Goal: Browse casually: Explore the website without a specific task or goal

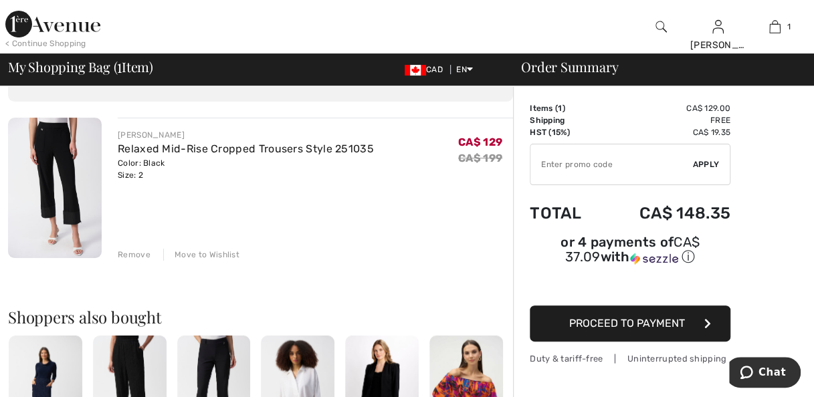
scroll to position [134, 0]
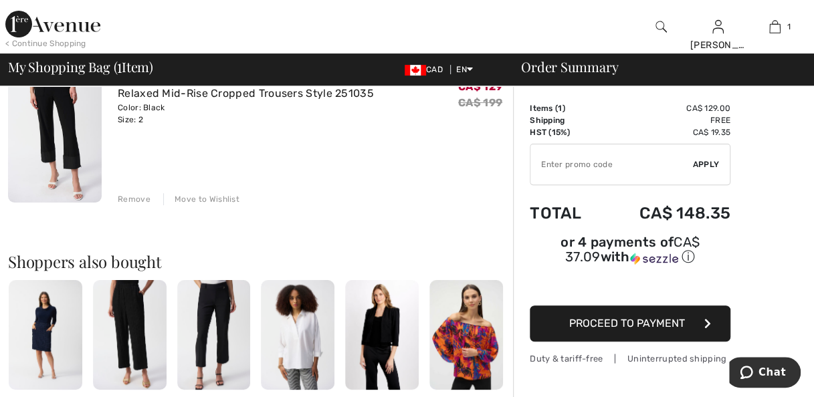
click at [66, 112] on img at bounding box center [55, 132] width 94 height 140
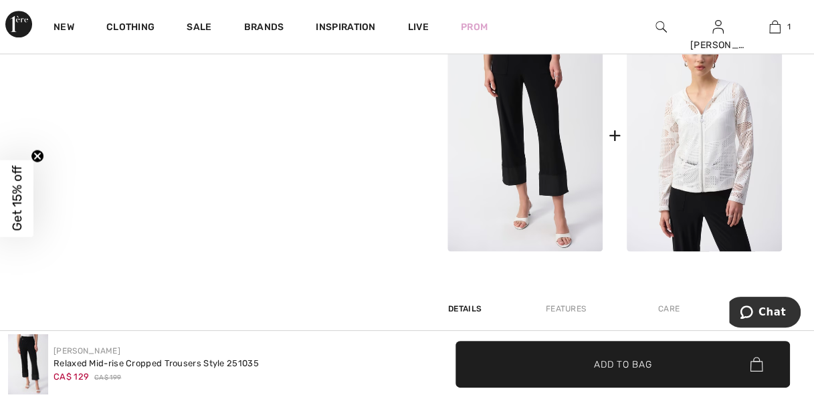
scroll to position [468, 0]
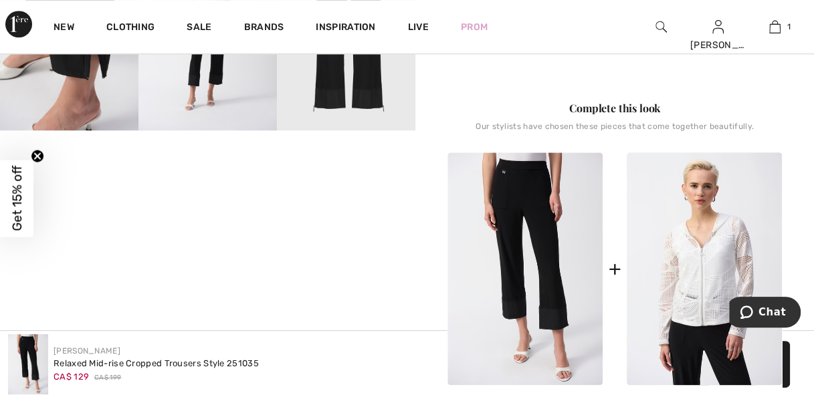
click at [64, 78] on img at bounding box center [69, 26] width 138 height 207
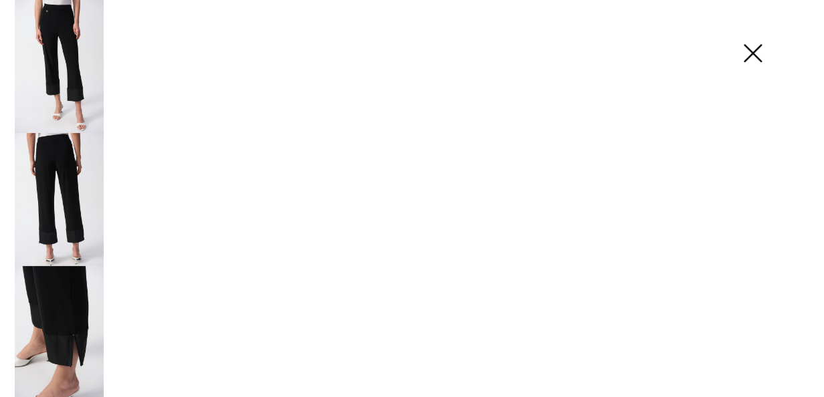
scroll to position [476, 0]
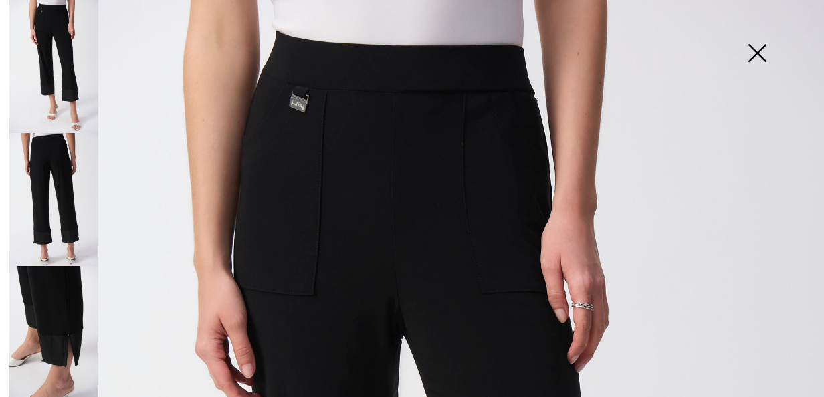
click at [61, 159] on img at bounding box center [53, 199] width 89 height 133
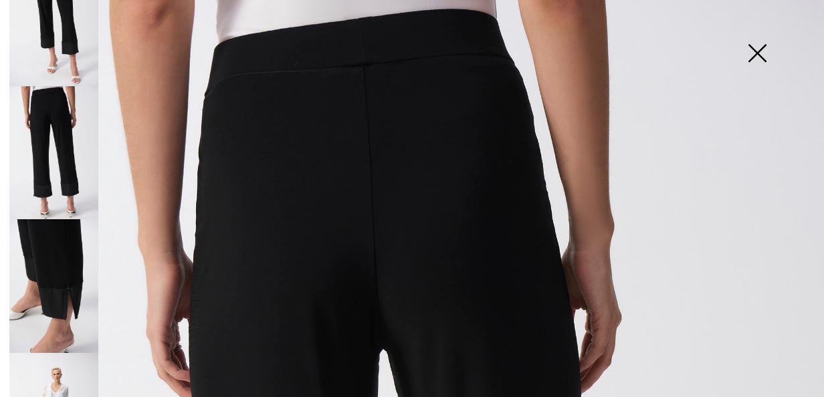
scroll to position [67, 0]
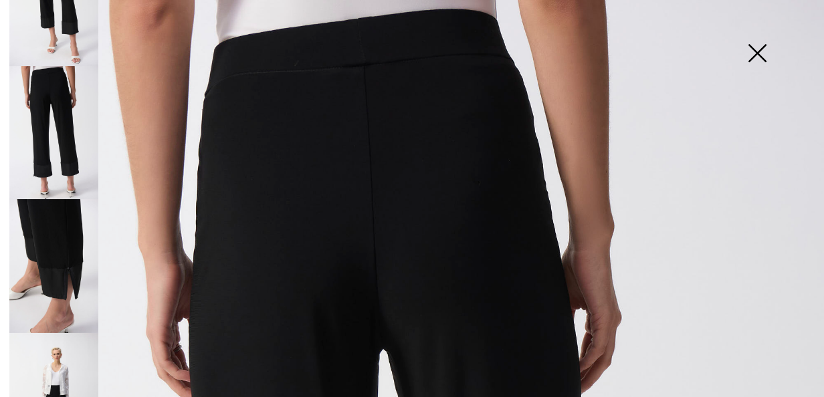
click at [58, 225] on img at bounding box center [53, 265] width 89 height 133
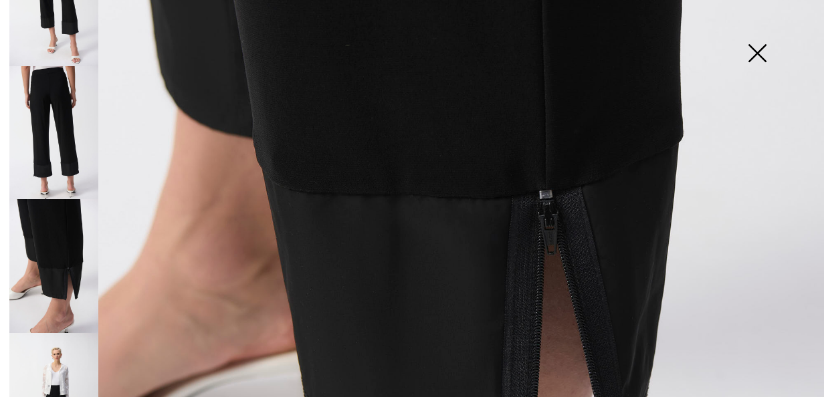
scroll to position [535, 0]
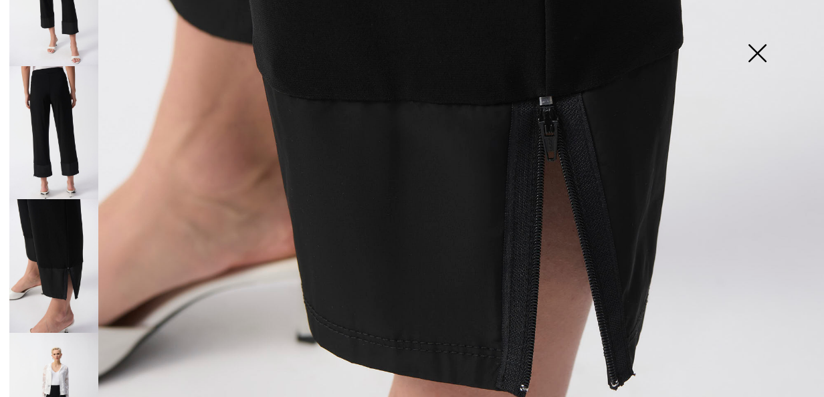
click at [58, 385] on img at bounding box center [53, 399] width 89 height 133
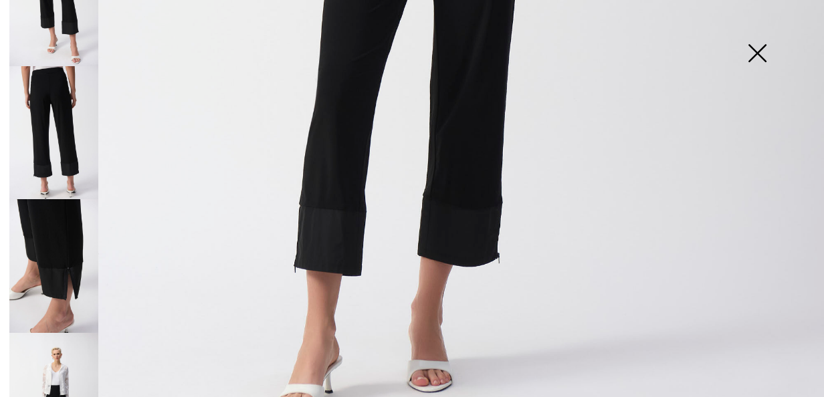
scroll to position [736, 0]
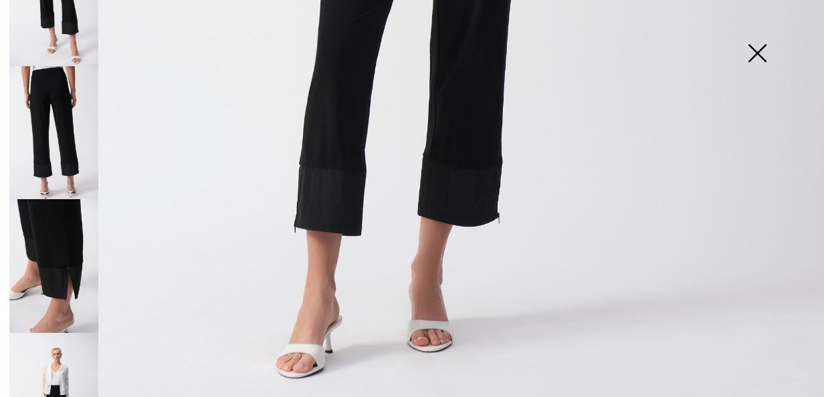
click at [760, 47] on img at bounding box center [757, 54] width 67 height 69
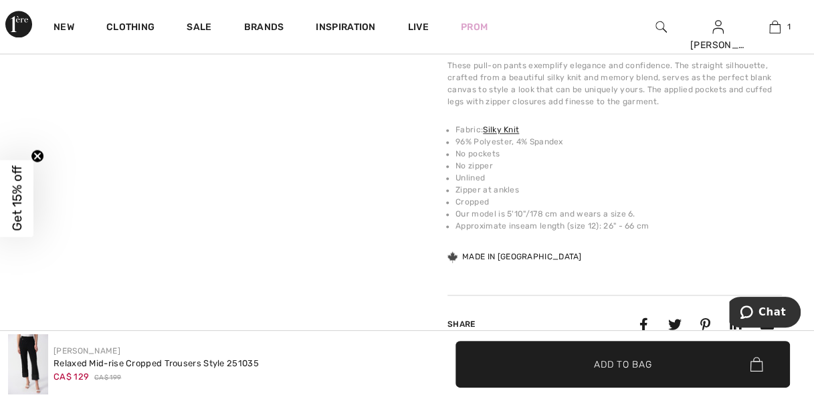
scroll to position [870, 0]
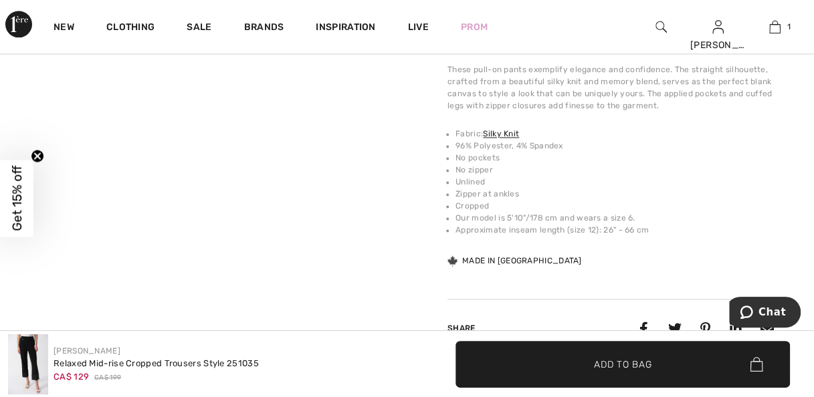
click at [28, 351] on img at bounding box center [28, 364] width 40 height 60
click at [15, 189] on span "Get 15% off" at bounding box center [16, 199] width 15 height 66
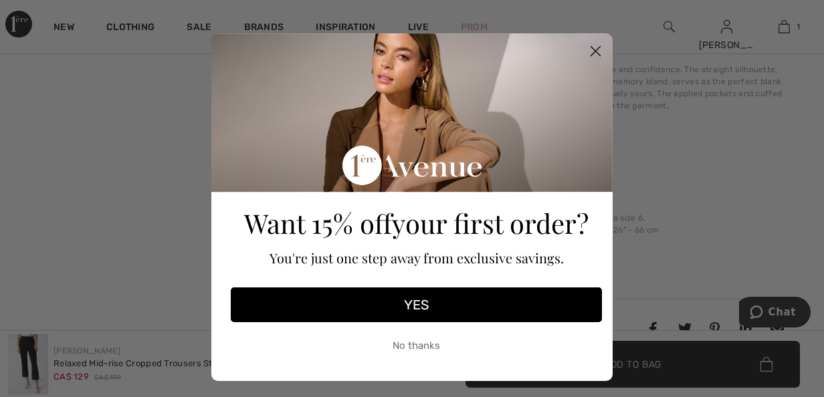
click at [589, 51] on circle "Close dialog" at bounding box center [596, 51] width 22 height 22
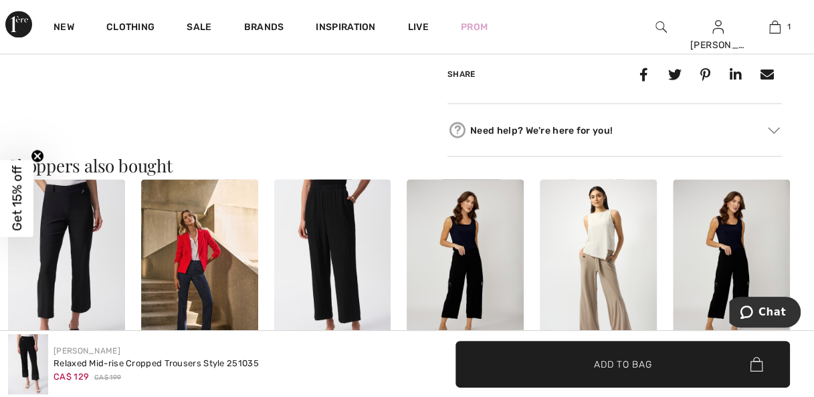
scroll to position [1137, 0]
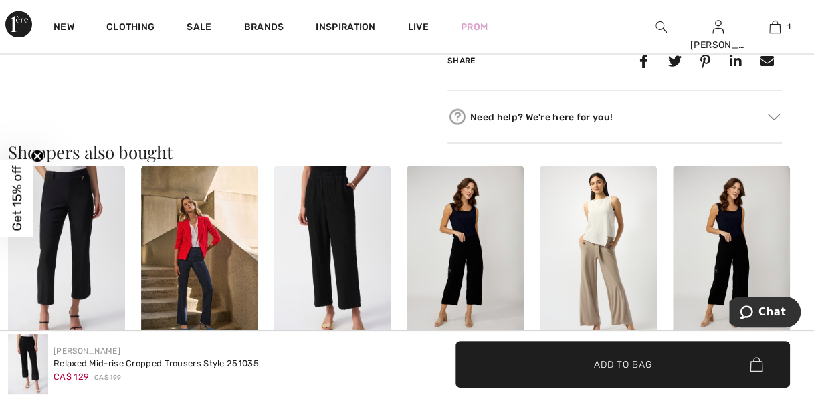
click at [48, 295] on img at bounding box center [66, 253] width 117 height 175
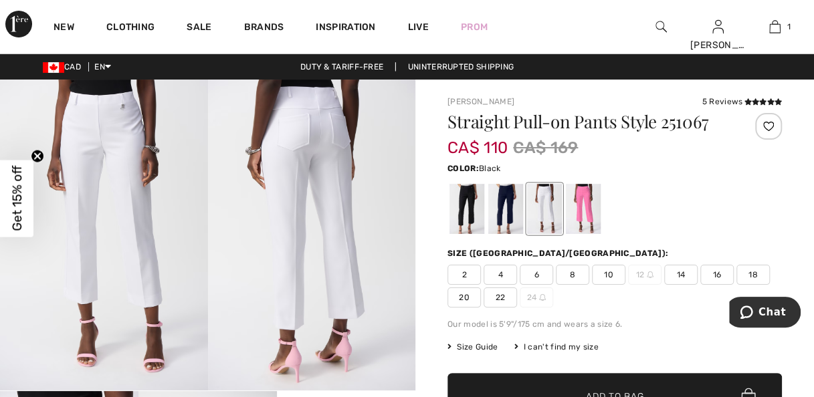
click at [465, 223] on div at bounding box center [466, 209] width 35 height 50
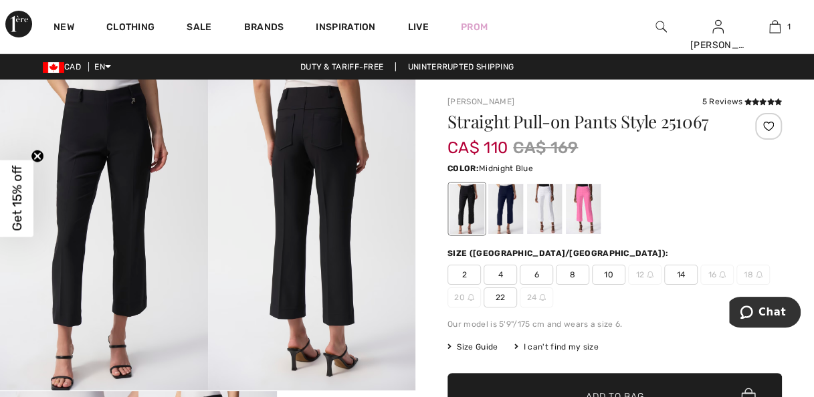
click at [504, 217] on div at bounding box center [505, 209] width 35 height 50
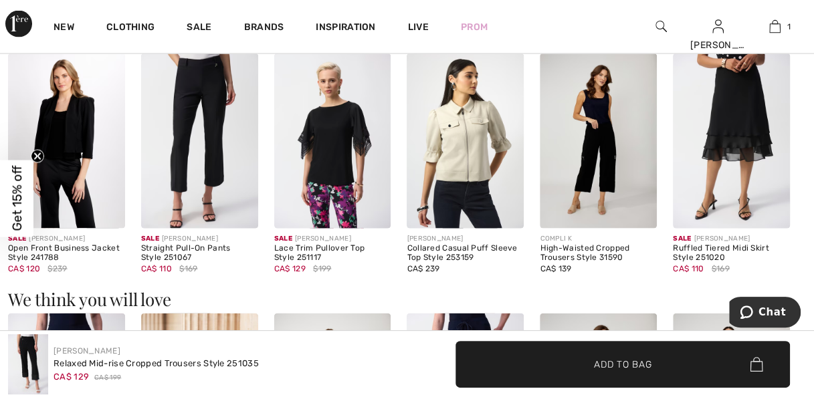
scroll to position [1271, 0]
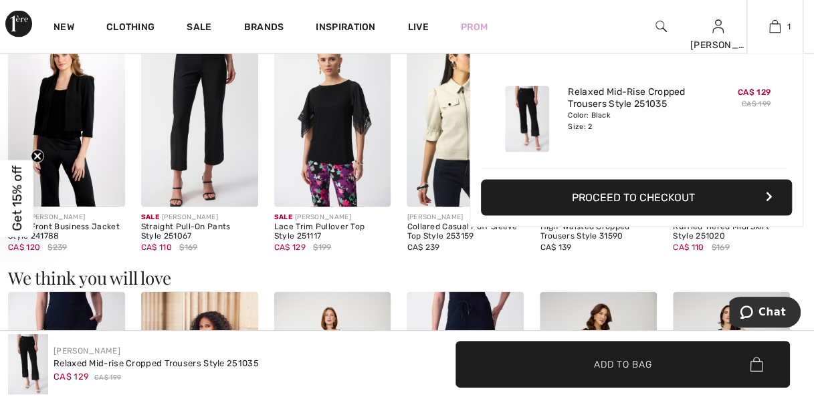
click at [521, 118] on img at bounding box center [527, 119] width 44 height 66
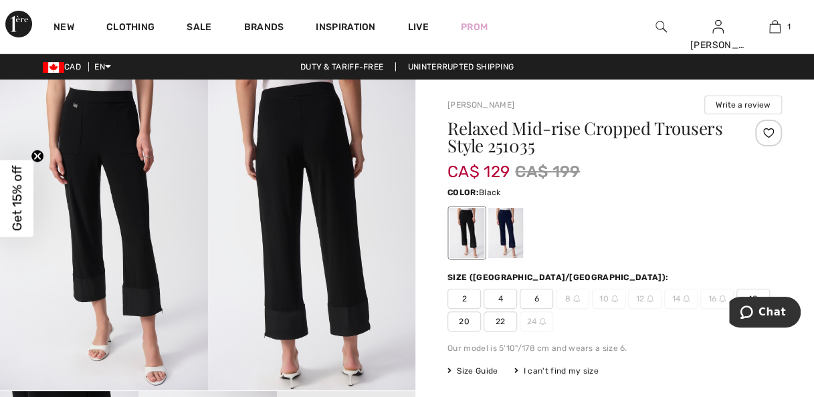
click at [136, 308] on img at bounding box center [104, 235] width 208 height 311
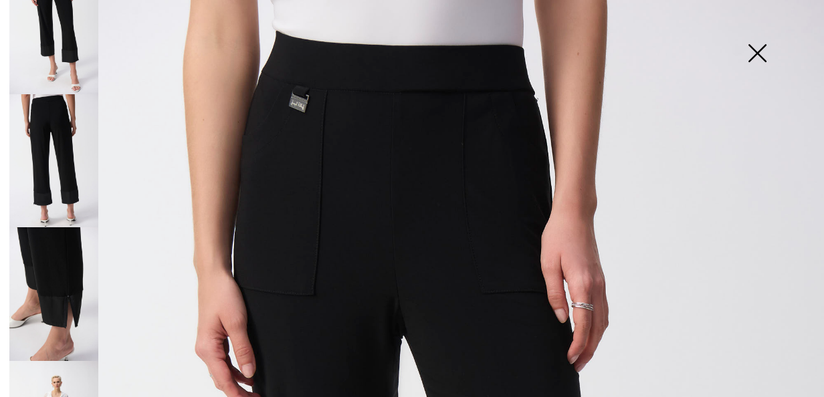
scroll to position [67, 0]
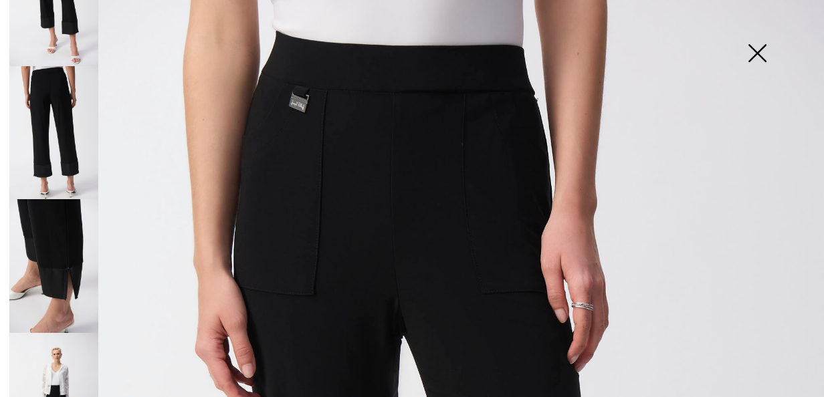
click at [55, 277] on img at bounding box center [53, 265] width 89 height 133
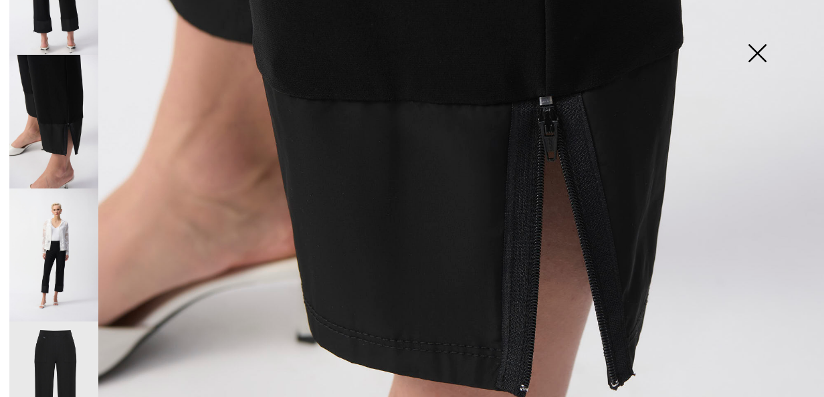
scroll to position [245, 0]
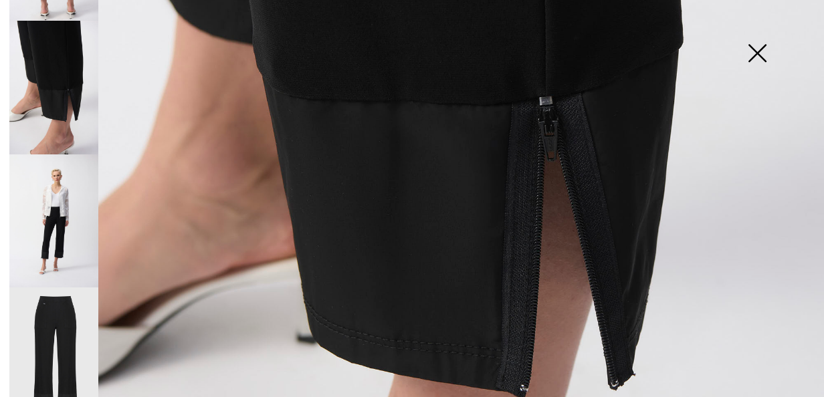
click at [73, 296] on img at bounding box center [53, 355] width 89 height 134
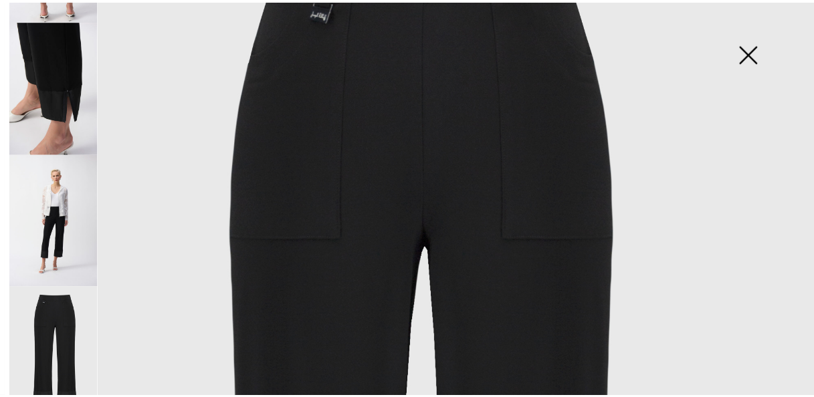
scroll to position [0, 0]
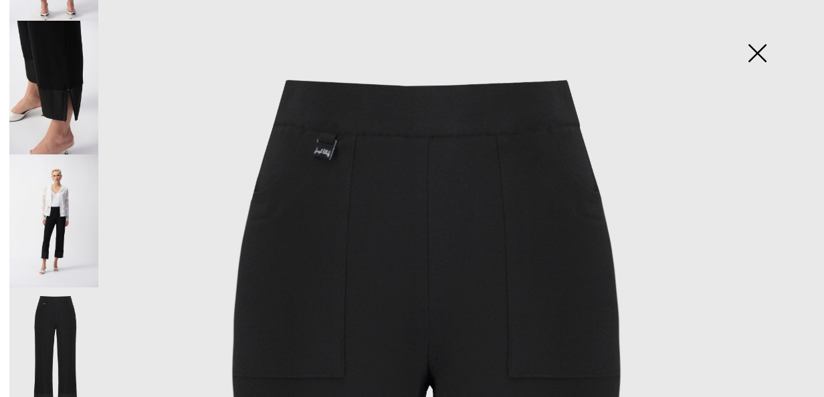
click at [757, 58] on img at bounding box center [757, 54] width 67 height 69
